Goal: Information Seeking & Learning: Learn about a topic

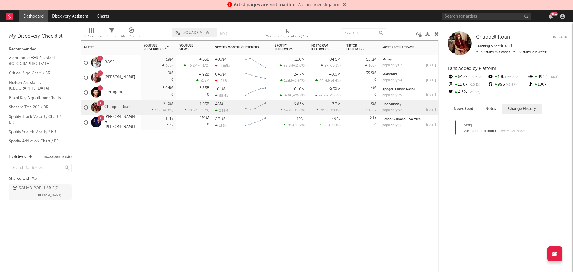
click at [307, 174] on div "Artist Notifications YouTube Subscribers 7d Change WoW % Change YouTube Views 7…" at bounding box center [260, 156] width 358 height 232
click at [36, 189] on div "SQUAD POPULAR 2 ( 7 )" at bounding box center [36, 188] width 46 height 7
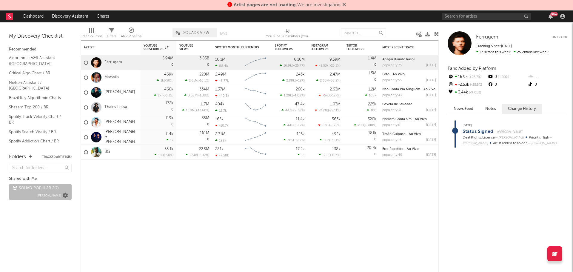
click at [67, 196] on icon at bounding box center [65, 195] width 5 height 5
click at [445, 18] on input "text" at bounding box center [487, 16] width 90 height 7
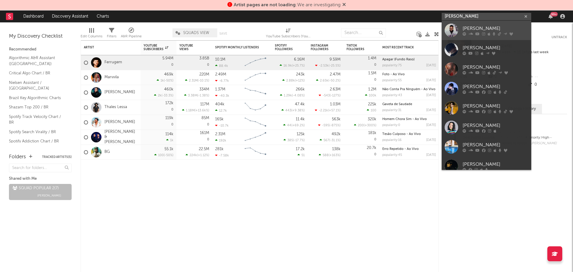
type input "yan"
click at [467, 29] on div "Yan" at bounding box center [496, 28] width 66 height 7
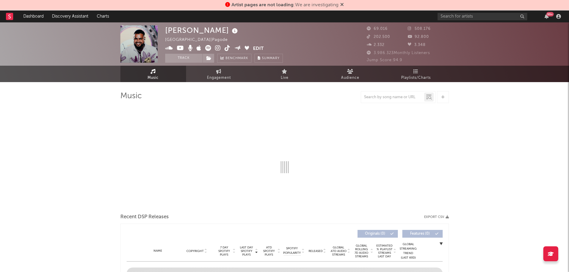
select select "6m"
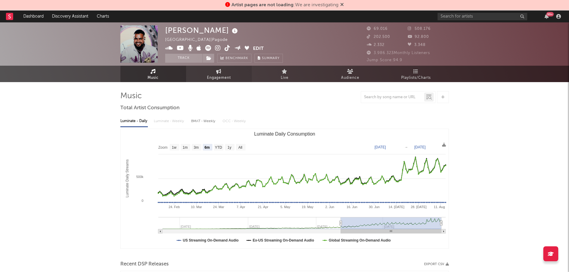
click at [225, 76] on span "Engagement" at bounding box center [219, 77] width 24 height 7
select select "1w"
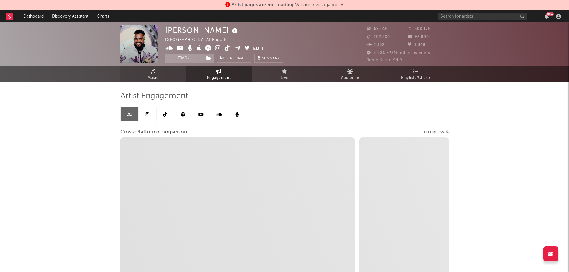
click at [162, 76] on link "Music" at bounding box center [153, 74] width 66 height 16
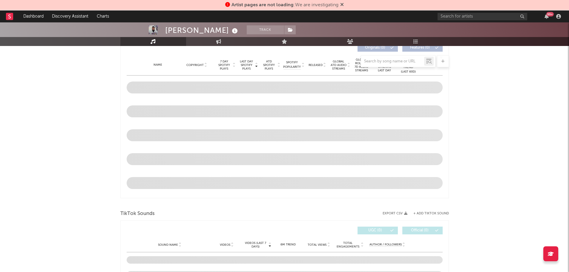
scroll to position [179, 0]
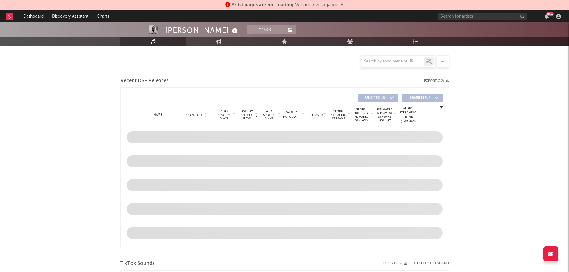
select select "6m"
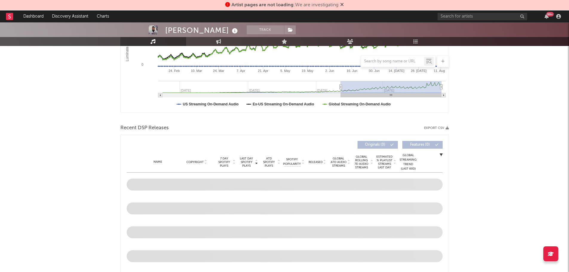
scroll to position [183, 0]
